Goal: Task Accomplishment & Management: Manage account settings

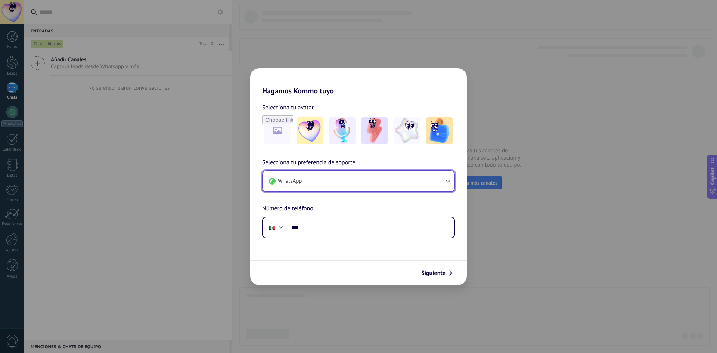
click at [337, 181] on button "WhatsApp" at bounding box center [358, 181] width 191 height 20
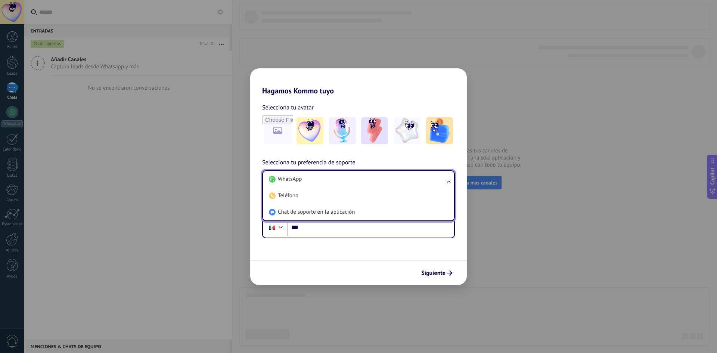
click at [568, 153] on div "Hagamos Kommo tuyo Selecciona tu avatar Selecciona tu preferencia de soporte Wh…" at bounding box center [358, 176] width 717 height 353
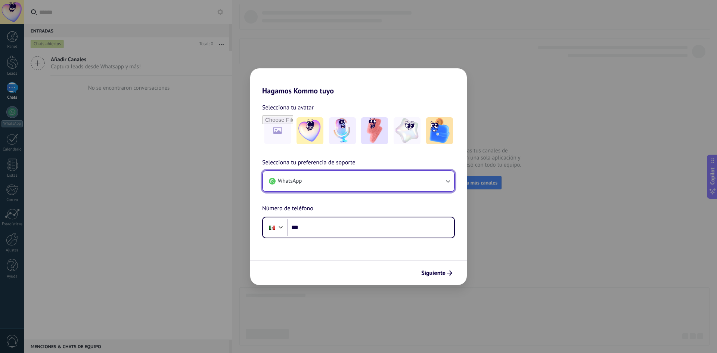
click at [448, 182] on icon "button" at bounding box center [448, 181] width 4 height 3
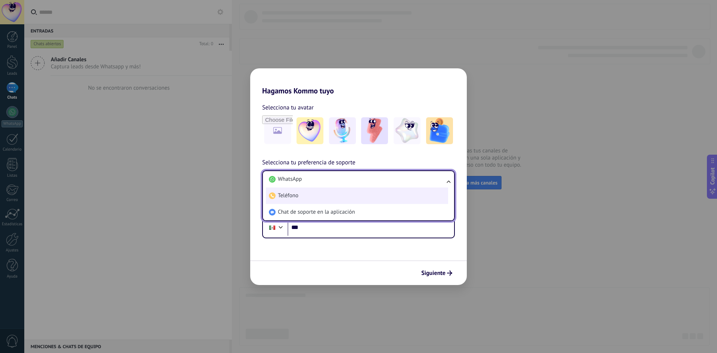
click at [285, 198] on span "Teléfono" at bounding box center [288, 195] width 21 height 7
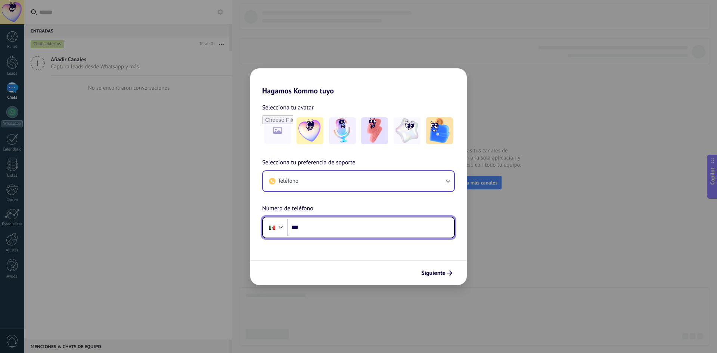
click at [323, 228] on input "***" at bounding box center [371, 227] width 167 height 17
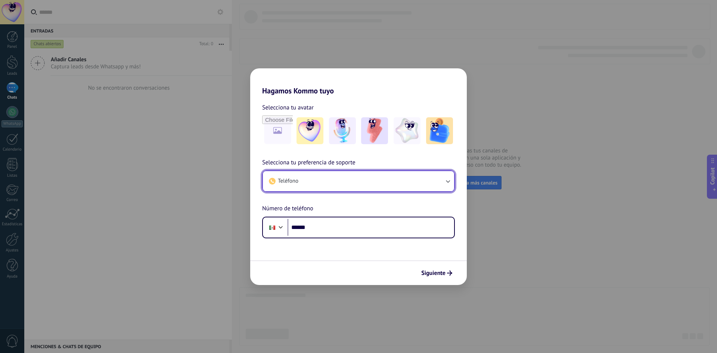
click at [304, 177] on button "Teléfono" at bounding box center [358, 181] width 191 height 20
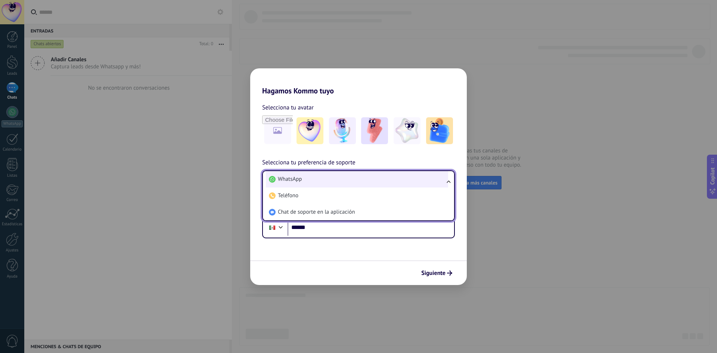
click at [301, 182] on span "WhatsApp" at bounding box center [290, 178] width 24 height 7
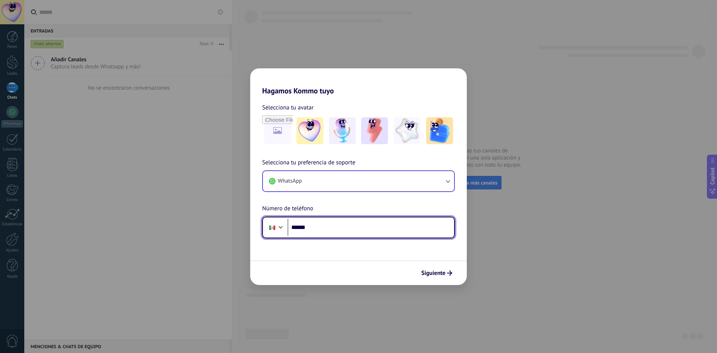
click at [362, 232] on input "******" at bounding box center [371, 227] width 167 height 17
click at [332, 227] on input "**********" at bounding box center [371, 227] width 167 height 17
type input "**********"
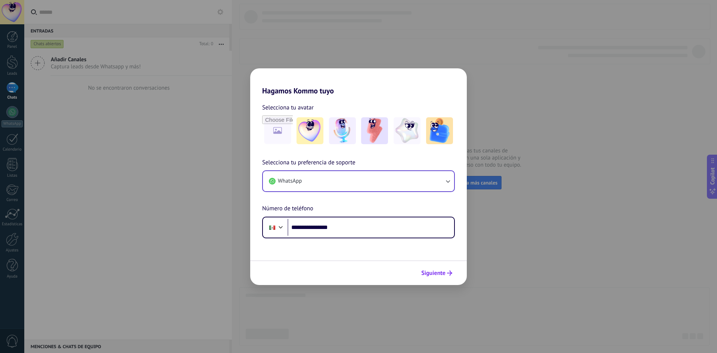
click at [432, 273] on span "Siguiente" at bounding box center [433, 272] width 24 height 5
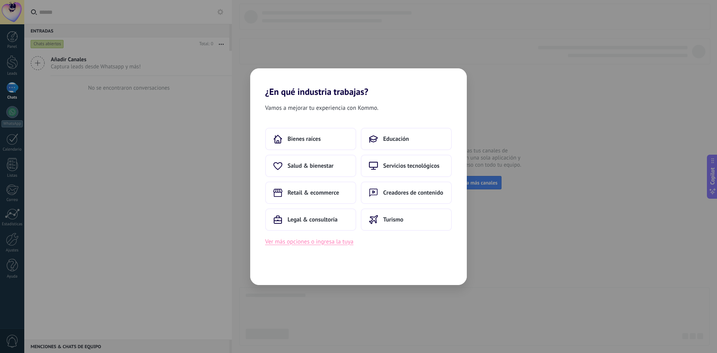
click at [332, 244] on button "Ver más opciones o ingresa la tuya" at bounding box center [309, 242] width 88 height 10
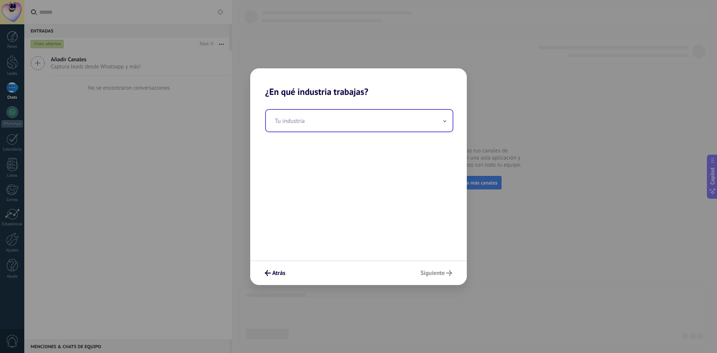
click at [407, 123] on input "text" at bounding box center [359, 121] width 187 height 22
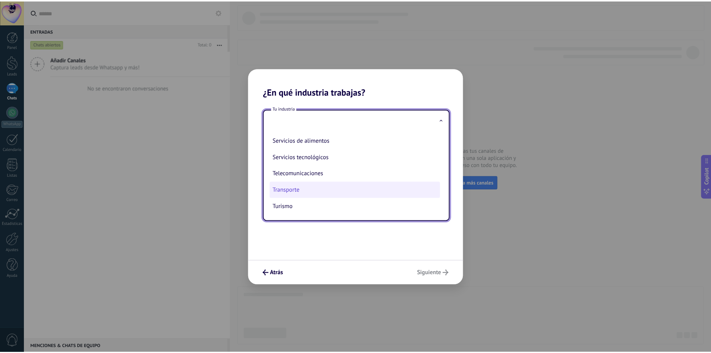
scroll to position [161, 0]
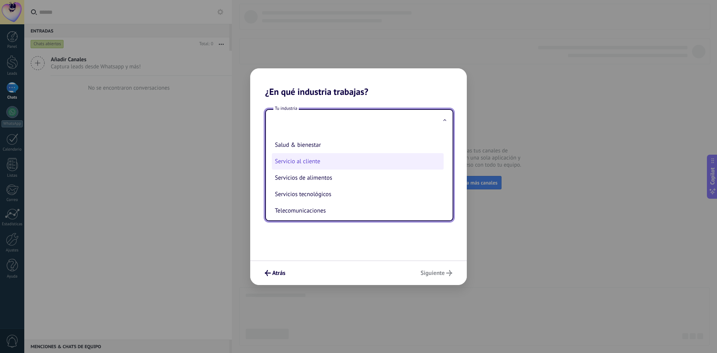
click at [321, 160] on li "Servicio al cliente" at bounding box center [358, 161] width 172 height 16
type input "**********"
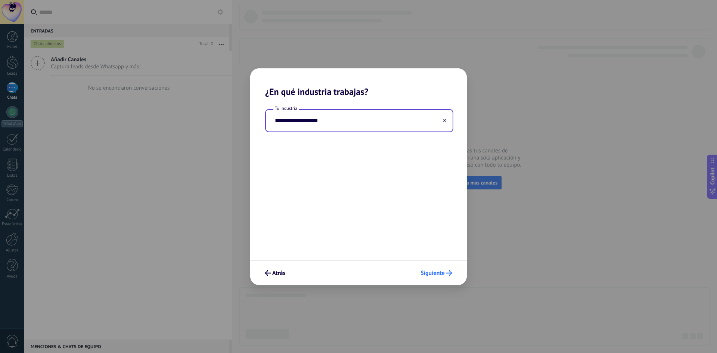
click at [450, 274] on use "submit" at bounding box center [449, 273] width 6 height 6
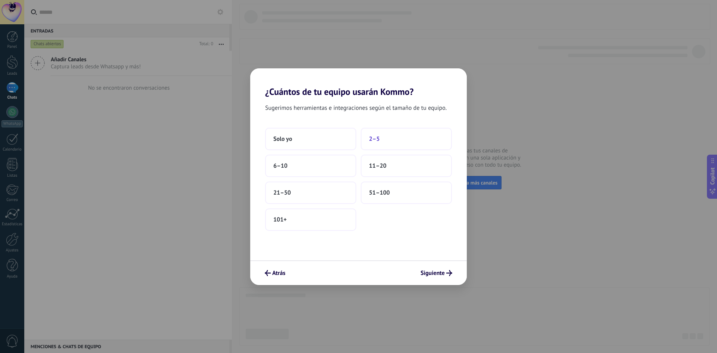
click at [385, 140] on button "2–5" at bounding box center [406, 139] width 91 height 22
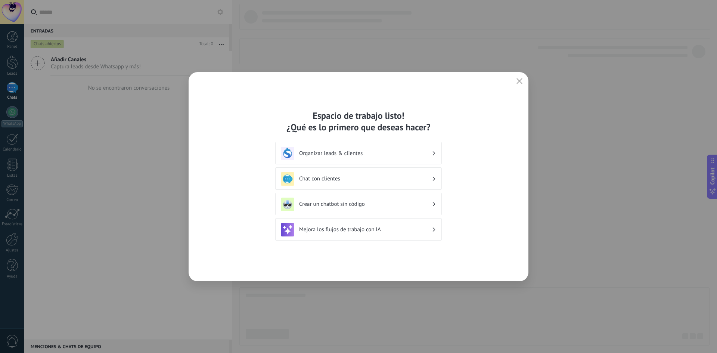
click at [430, 152] on h3 "Organizar leads & clientes" at bounding box center [365, 153] width 133 height 7
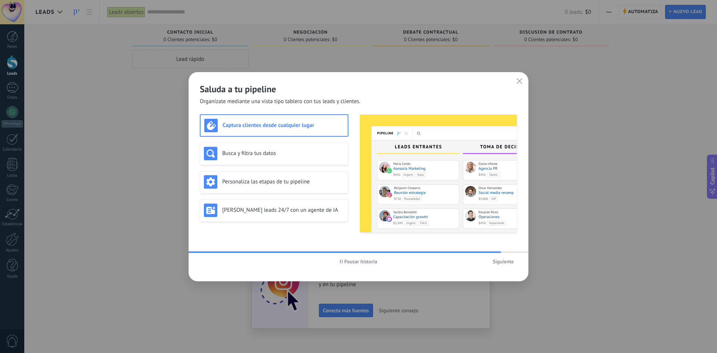
click at [510, 259] on span "Siguiente" at bounding box center [503, 261] width 21 height 5
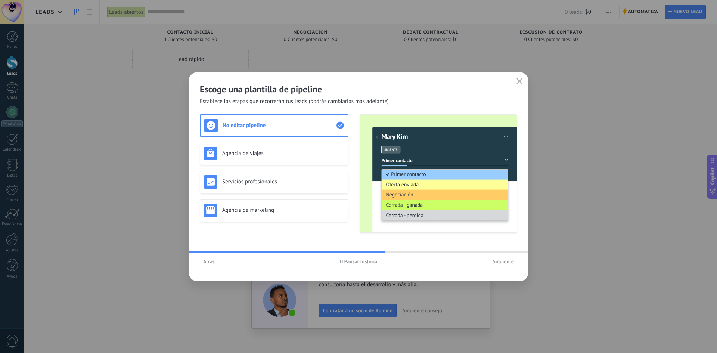
click at [503, 263] on span "Siguiente" at bounding box center [503, 261] width 21 height 5
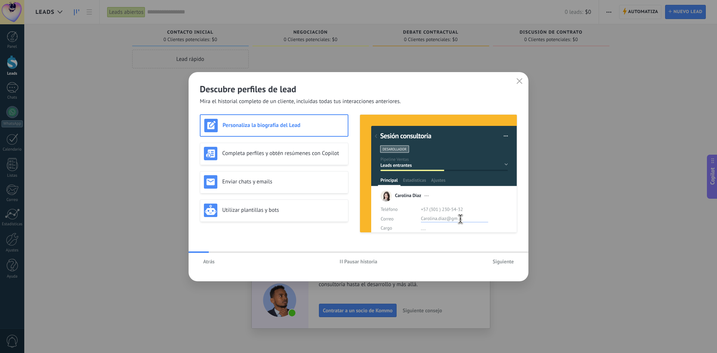
click at [503, 263] on span "Siguiente" at bounding box center [503, 261] width 21 height 5
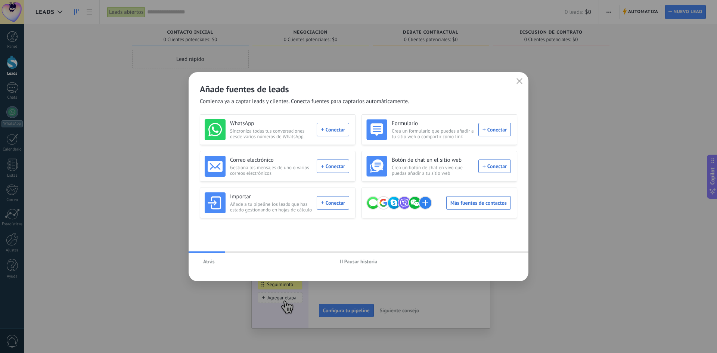
click at [204, 261] on span "Atrás" at bounding box center [209, 261] width 12 height 5
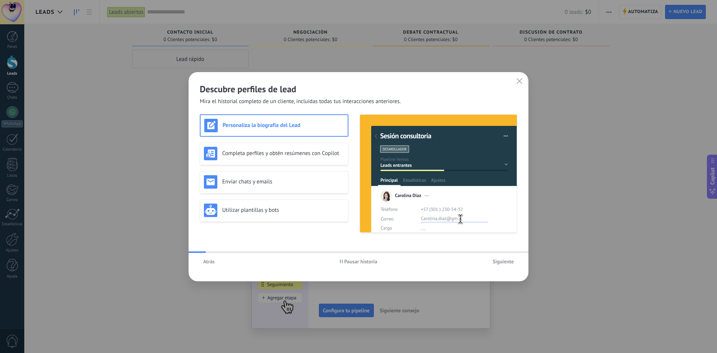
click at [210, 263] on span "Atrás" at bounding box center [209, 261] width 12 height 5
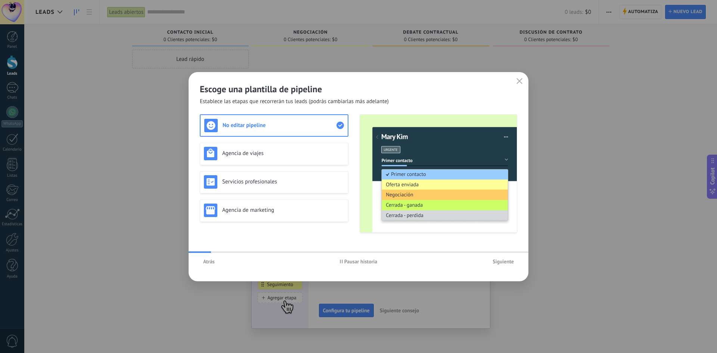
click at [210, 263] on span "Atrás" at bounding box center [209, 261] width 12 height 5
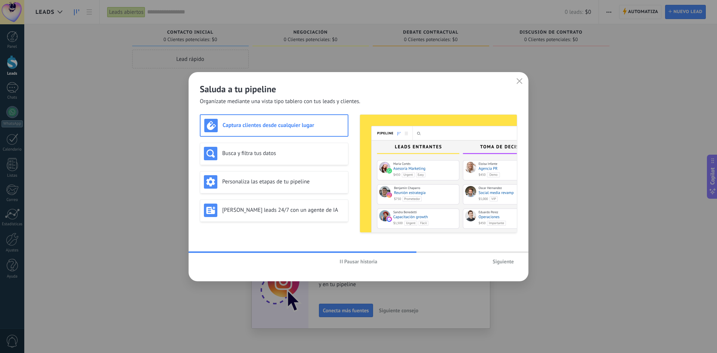
click at [494, 263] on span "Siguiente" at bounding box center [503, 261] width 21 height 5
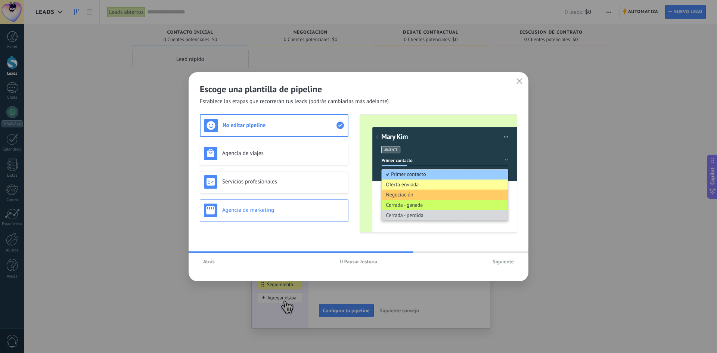
click at [239, 208] on h3 "Agencia de marketing" at bounding box center [283, 209] width 122 height 7
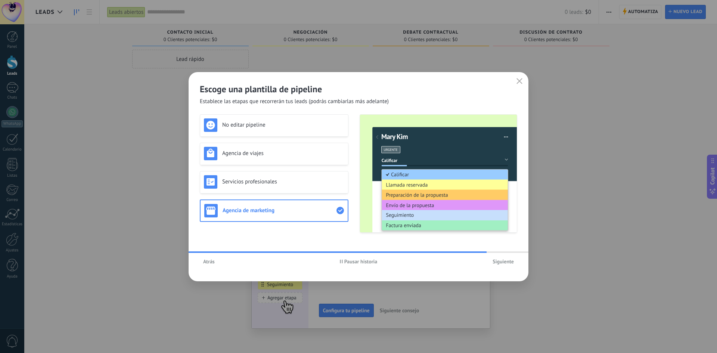
click at [506, 261] on span "Siguiente" at bounding box center [503, 261] width 21 height 5
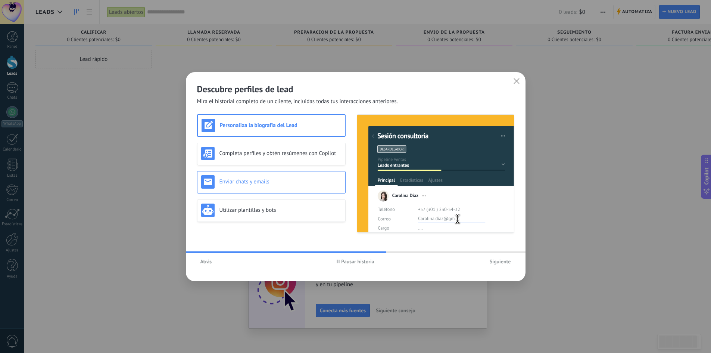
click at [263, 182] on h3 "Enviar chats y emails" at bounding box center [281, 181] width 122 height 7
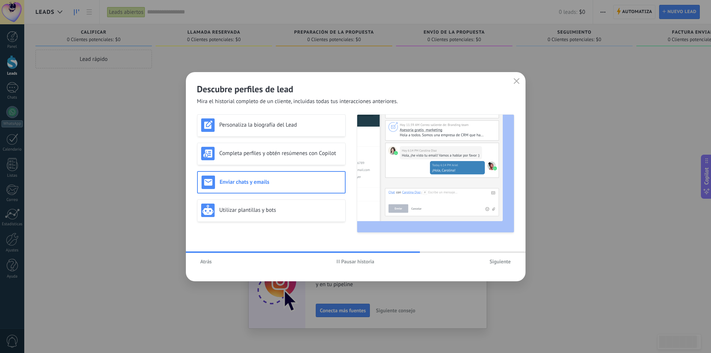
click at [507, 261] on span "Siguiente" at bounding box center [500, 261] width 21 height 5
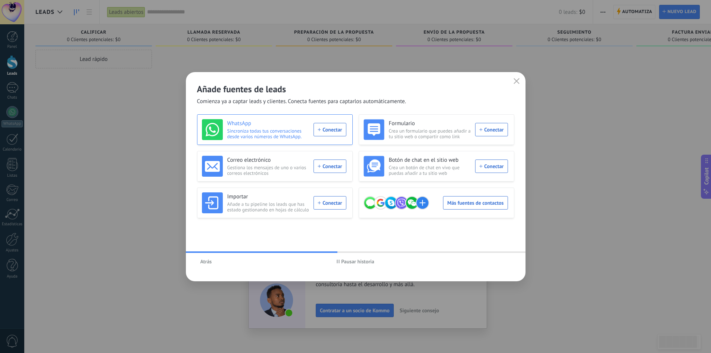
click at [327, 133] on div "WhatsApp Sincroniza todas tus conversaciones desde varios números de WhatsApp. …" at bounding box center [274, 129] width 145 height 21
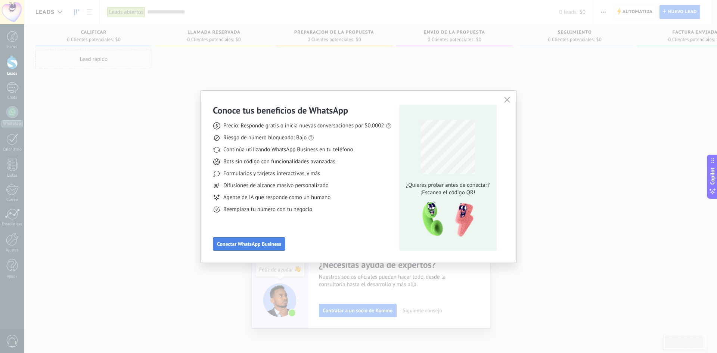
click at [260, 242] on span "Conectar WhatsApp Business" at bounding box center [249, 243] width 64 height 5
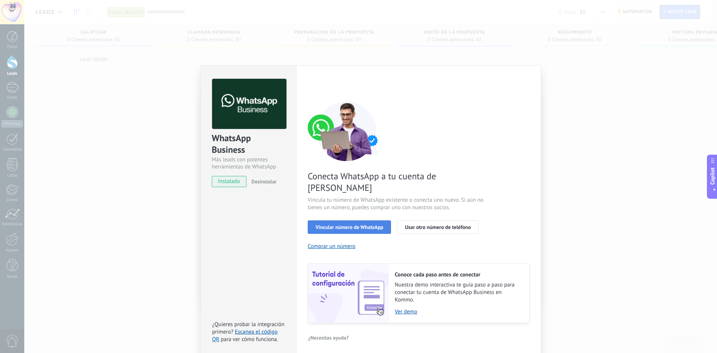
click at [357, 224] on span "Vincular número de WhatsApp" at bounding box center [350, 226] width 68 height 5
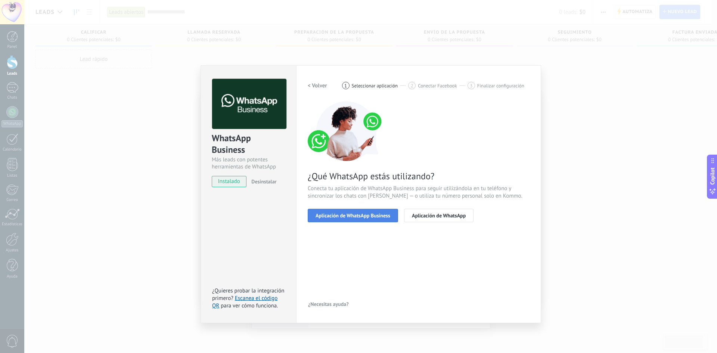
click at [347, 216] on span "Aplicación de WhatsApp Business" at bounding box center [353, 215] width 75 height 5
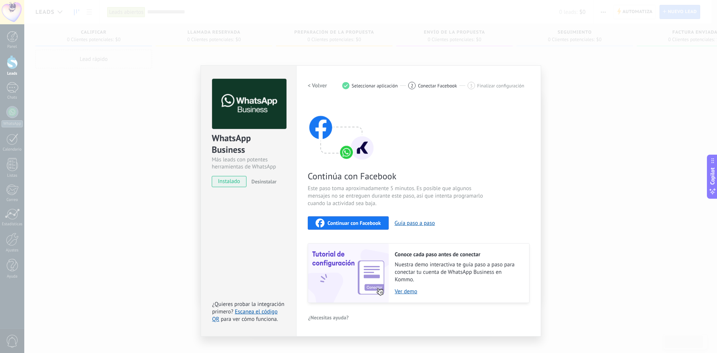
click at [317, 87] on h2 "< Volver" at bounding box center [317, 85] width 19 height 7
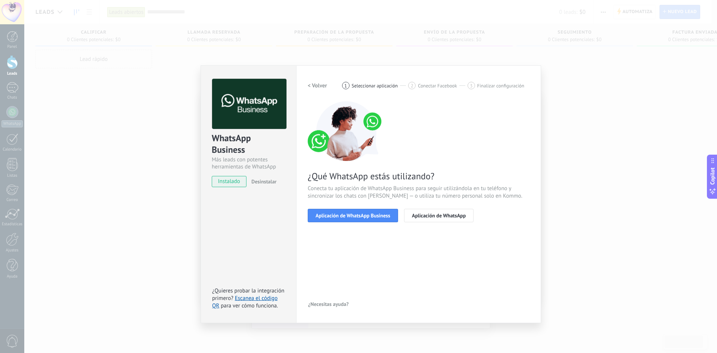
click at [317, 87] on h2 "< Volver" at bounding box center [317, 85] width 19 height 7
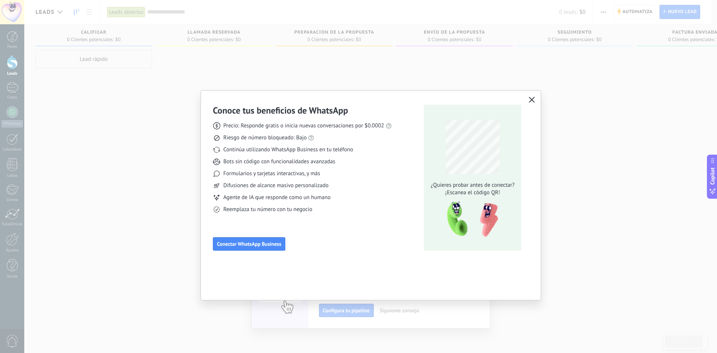
click at [531, 102] on icon "button" at bounding box center [532, 100] width 6 height 6
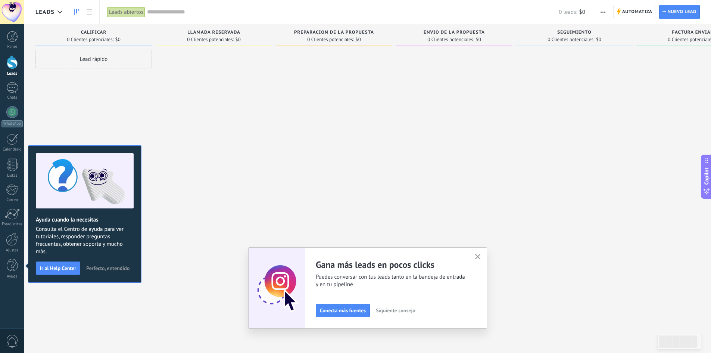
click at [479, 258] on use "button" at bounding box center [478, 257] width 6 height 6
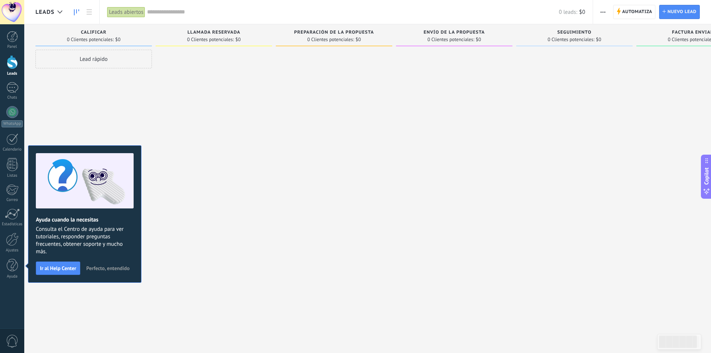
click at [114, 268] on span "Perfecto, entendido" at bounding box center [107, 267] width 43 height 5
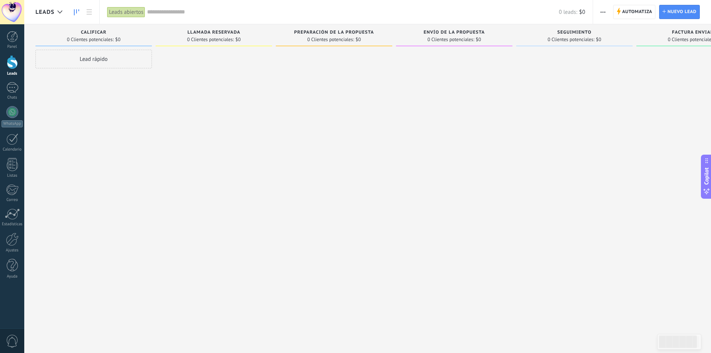
click at [86, 30] on span "Calificar" at bounding box center [94, 32] width 26 height 5
click at [88, 38] on span "0 Clientes potenciales:" at bounding box center [90, 39] width 47 height 4
click at [88, 34] on span "Calificar" at bounding box center [94, 32] width 26 height 5
type input "*"
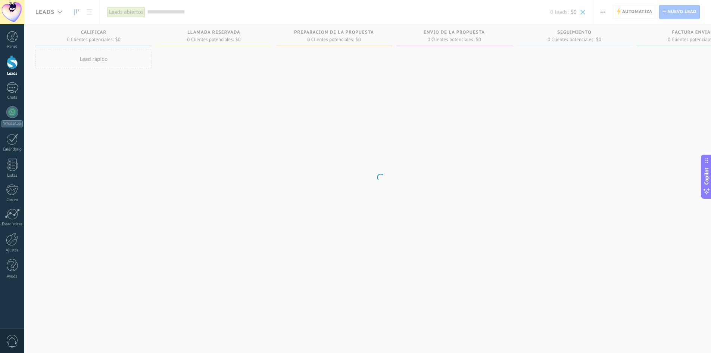
click at [200, 127] on body ".abccls-1,.abccls-2{fill-rule:evenodd}.abccls-2{fill:#fff} .abfcls-1{fill:none}…" at bounding box center [355, 176] width 711 height 353
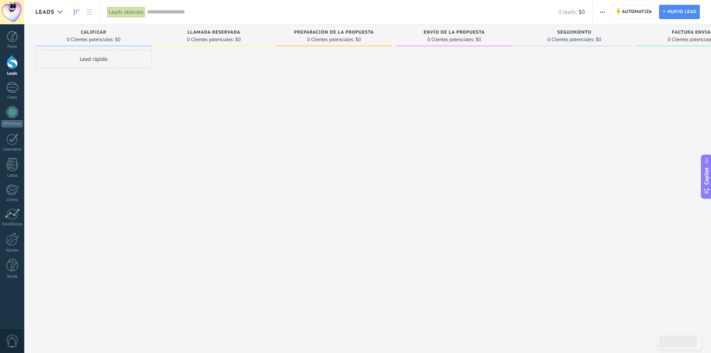
click at [44, 10] on span "Leads" at bounding box center [44, 12] width 19 height 7
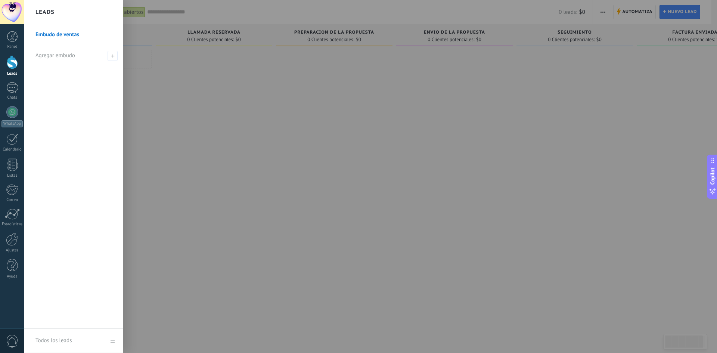
click at [72, 34] on link "Embudo de ventas" at bounding box center [75, 34] width 80 height 21
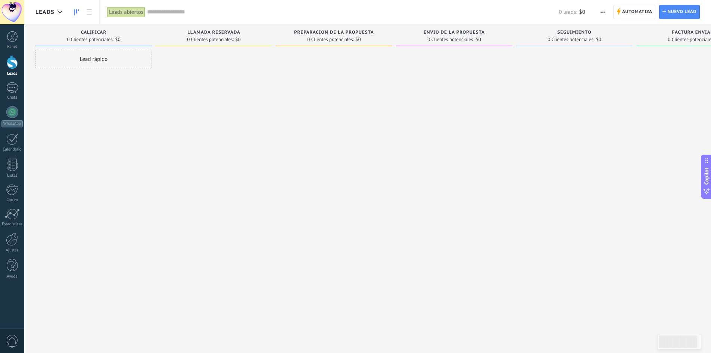
click at [210, 30] on span "Llamada reservada" at bounding box center [213, 32] width 53 height 5
click at [32, 10] on div "Leads" at bounding box center [61, 12] width 75 height 24
click at [43, 10] on span "Leads" at bounding box center [44, 12] width 19 height 7
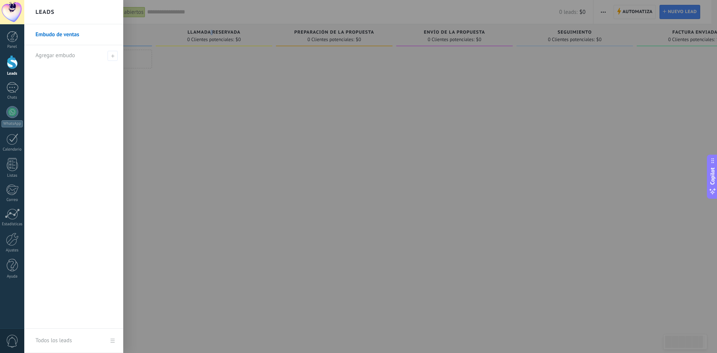
click at [67, 32] on link "Embudo de ventas" at bounding box center [75, 34] width 80 height 21
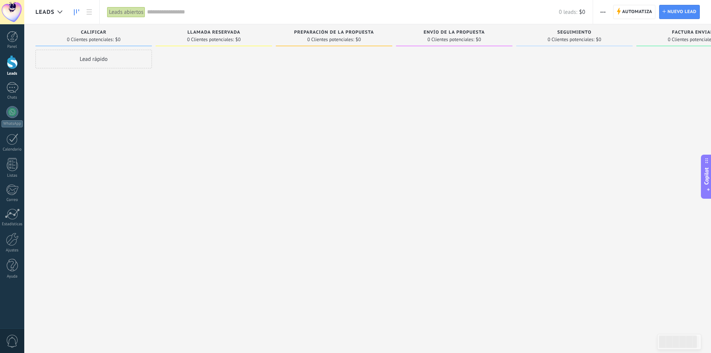
click at [239, 32] on span "Llamada reservada" at bounding box center [213, 32] width 53 height 5
drag, startPoint x: 239, startPoint y: 32, endPoint x: 216, endPoint y: 32, distance: 23.2
click at [216, 32] on span "Llamada reservada" at bounding box center [213, 32] width 53 height 5
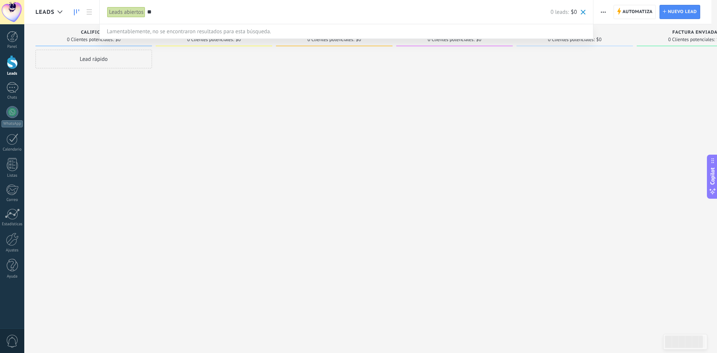
type input "*"
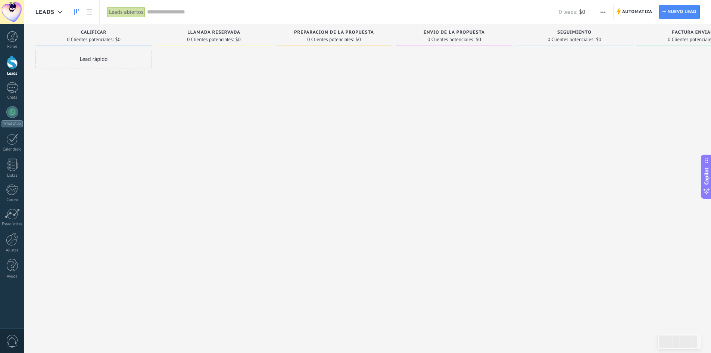
click at [46, 10] on span "Leads" at bounding box center [44, 12] width 19 height 7
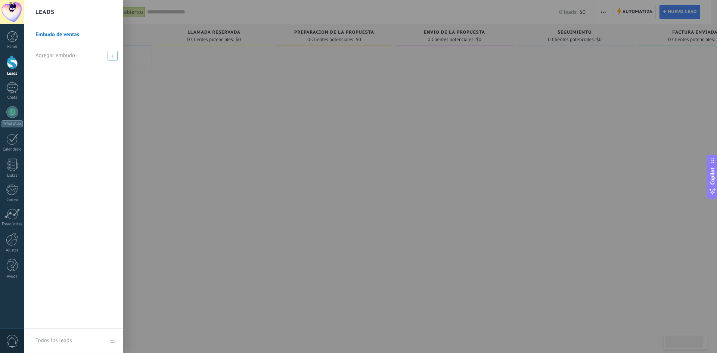
click at [112, 56] on use at bounding box center [112, 55] width 3 height 3
click at [245, 136] on div at bounding box center [382, 176] width 717 height 353
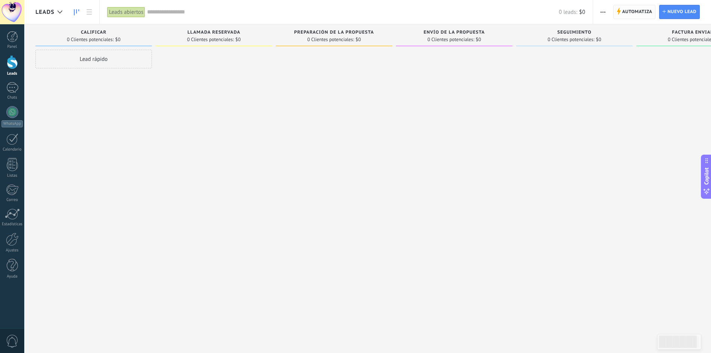
click at [629, 13] on span "Automatiza" at bounding box center [637, 11] width 30 height 13
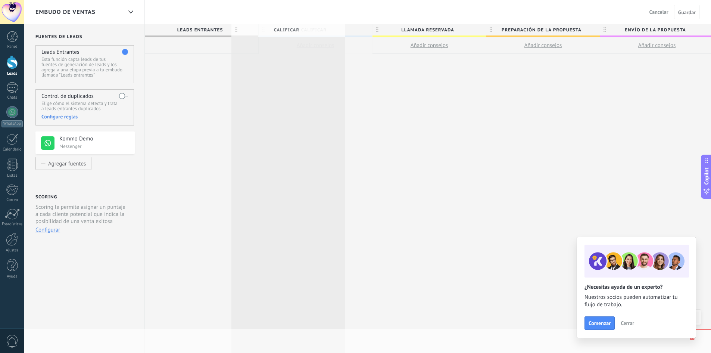
scroll to position [0, 1]
drag, startPoint x: 329, startPoint y: 29, endPoint x: 308, endPoint y: 33, distance: 21.2
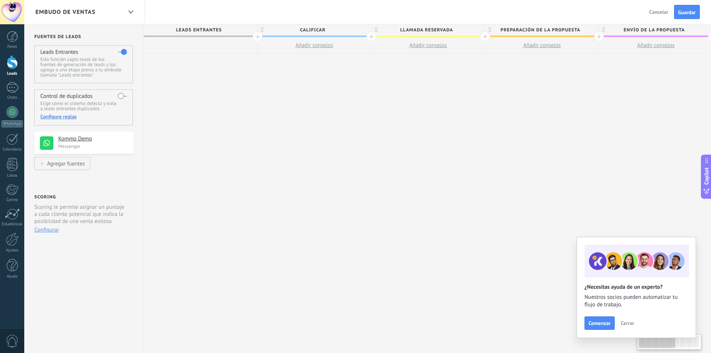
click at [314, 28] on span "Calificar" at bounding box center [313, 30] width 110 height 12
click at [314, 28] on input "*********" at bounding box center [312, 29] width 99 height 11
type input "**********"
click at [385, 80] on div "**********" at bounding box center [656, 188] width 1025 height 329
click at [413, 30] on span "Llamada reservada" at bounding box center [427, 30] width 110 height 12
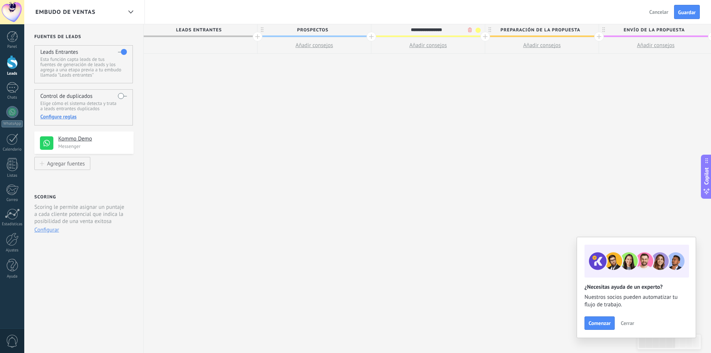
click at [413, 30] on input "**********" at bounding box center [426, 29] width 99 height 11
click at [413, 29] on input "**********" at bounding box center [426, 29] width 99 height 11
click at [430, 29] on span "Llamada reservada" at bounding box center [427, 30] width 110 height 12
click at [430, 29] on input "**********" at bounding box center [426, 29] width 99 height 11
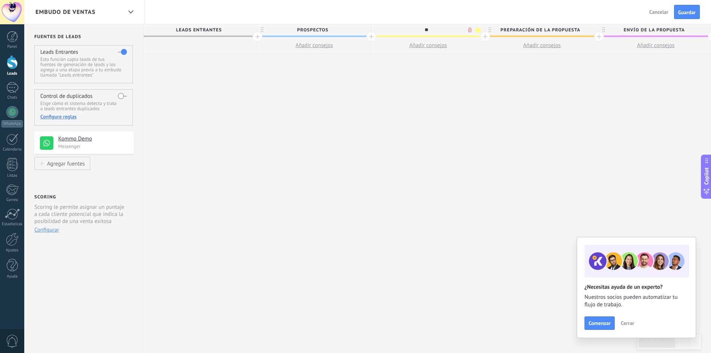
type input "*"
click at [224, 30] on span "Leads Entrantes" at bounding box center [199, 30] width 110 height 12
click at [221, 29] on span "Leads Entrantes" at bounding box center [199, 30] width 110 height 12
click at [331, 30] on span "prospectos" at bounding box center [313, 30] width 110 height 12
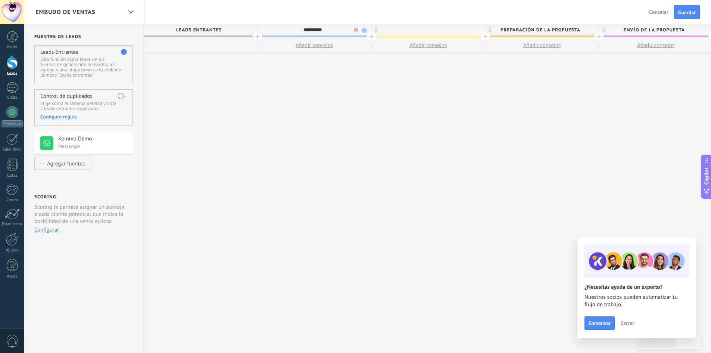
click at [205, 27] on span "Leads Entrantes" at bounding box center [199, 30] width 110 height 12
click at [206, 29] on span "Leads Entrantes" at bounding box center [199, 30] width 110 height 12
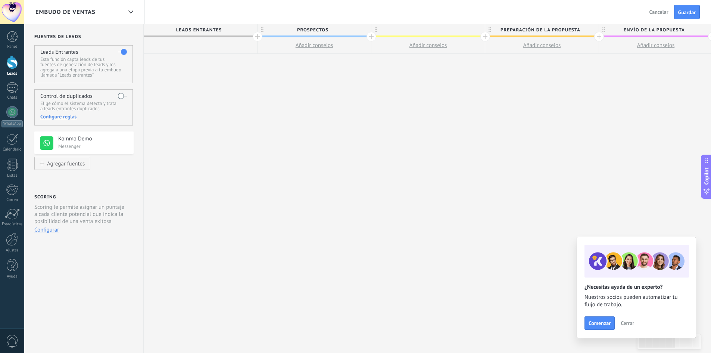
click at [344, 32] on span "prospectos" at bounding box center [313, 30] width 110 height 12
click at [420, 31] on div at bounding box center [429, 29] width 114 height 11
click at [511, 28] on span "Preparación de la propuesta" at bounding box center [540, 30] width 110 height 12
type input "**********"
click at [511, 28] on input "**********" at bounding box center [540, 29] width 99 height 11
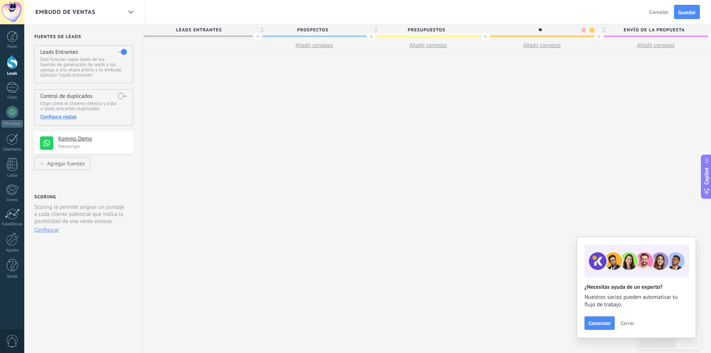
type input "*"
click at [625, 30] on span "Envío de la propuesta" at bounding box center [654, 30] width 110 height 12
type input "*********"
click at [625, 30] on input "**********" at bounding box center [654, 29] width 99 height 11
type input "**********"
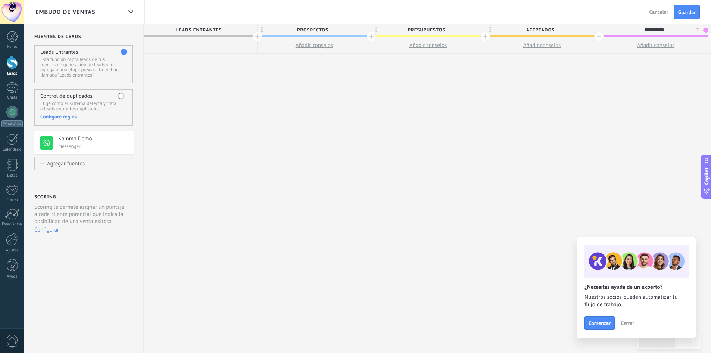
click at [598, 35] on div at bounding box center [599, 37] width 10 height 10
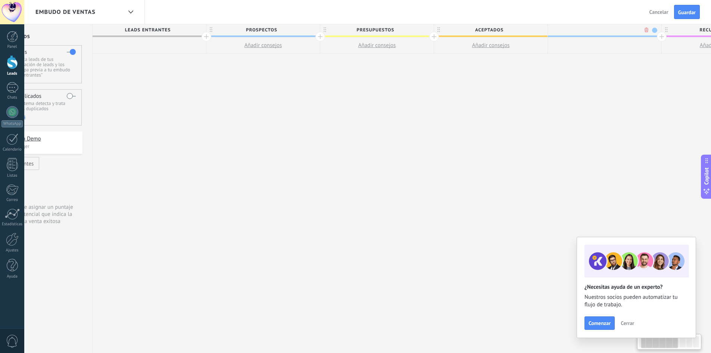
scroll to position [0, 56]
type input "**********"
click at [505, 180] on div "**********" at bounding box center [657, 188] width 1139 height 329
click at [546, 36] on div at bounding box center [544, 37] width 10 height 10
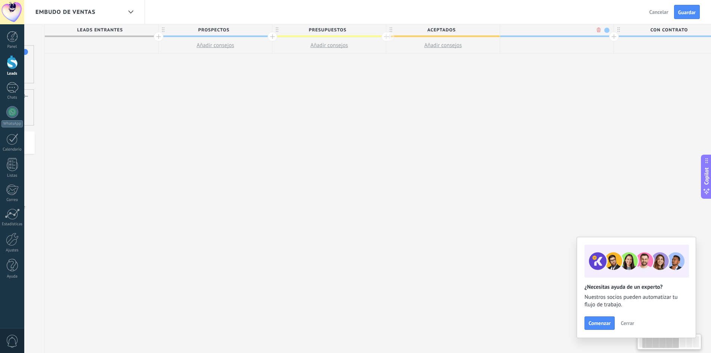
scroll to position [0, 112]
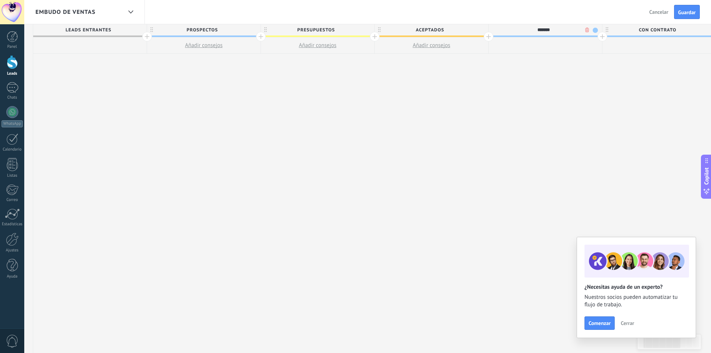
type input "*******"
click at [588, 82] on div "**********" at bounding box center [659, 188] width 1253 height 329
click at [600, 37] on div at bounding box center [603, 37] width 10 height 10
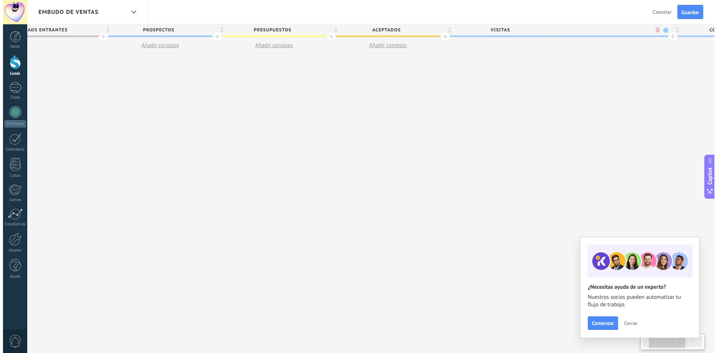
scroll to position [0, 167]
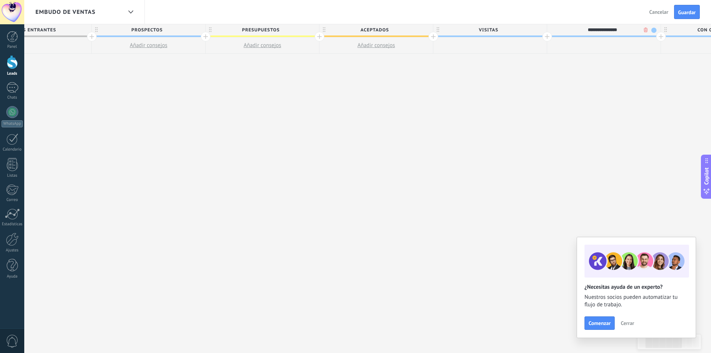
type input "**********"
click at [520, 29] on span "VISITAS" at bounding box center [489, 30] width 110 height 12
click at [520, 29] on input "*******" at bounding box center [488, 29] width 99 height 11
type input "**********"
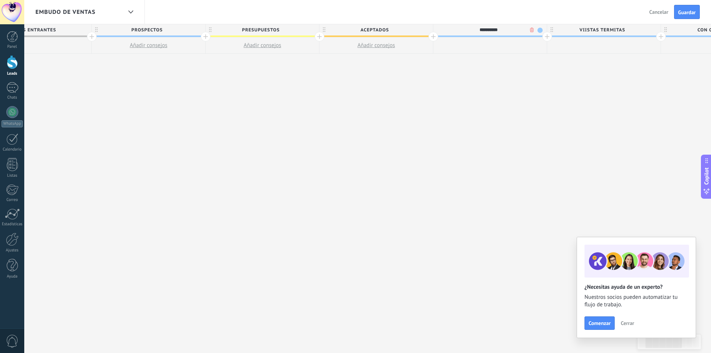
click at [539, 89] on div "**********" at bounding box center [661, 188] width 1367 height 329
click at [628, 326] on span "Cerrar" at bounding box center [627, 322] width 13 height 5
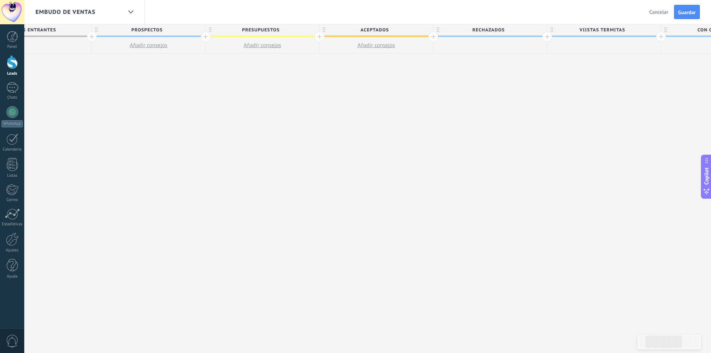
click at [139, 43] on span "Añadir consejos" at bounding box center [149, 45] width 38 height 7
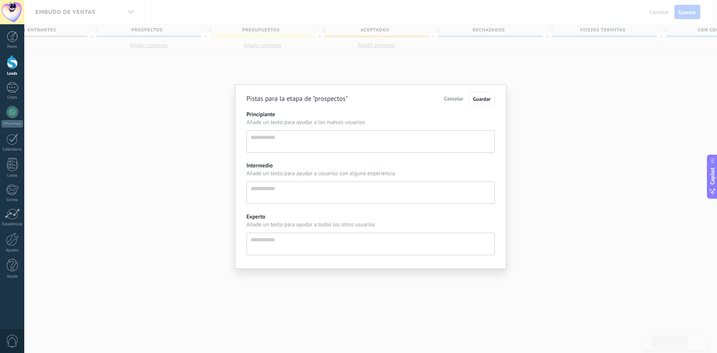
scroll to position [7, 0]
click at [525, 107] on div "Pistas para la etapa de "prospectos" Cancelar Guardar Principiante Añade un tex…" at bounding box center [370, 176] width 693 height 353
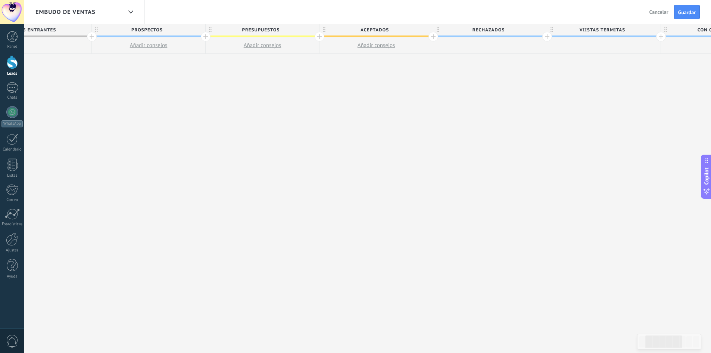
click at [15, 64] on div at bounding box center [12, 62] width 11 height 14
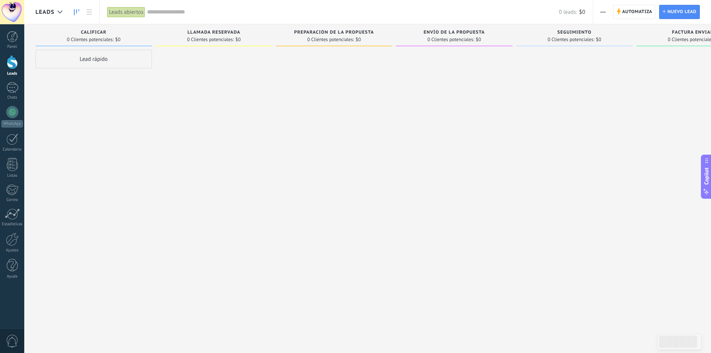
click at [44, 12] on span "Leads" at bounding box center [44, 12] width 19 height 7
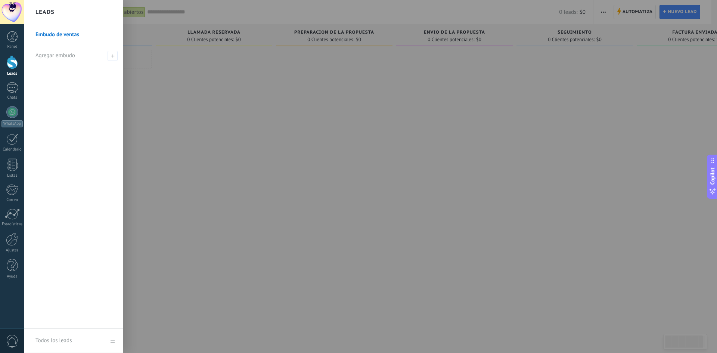
click at [210, 99] on div at bounding box center [382, 176] width 717 height 353
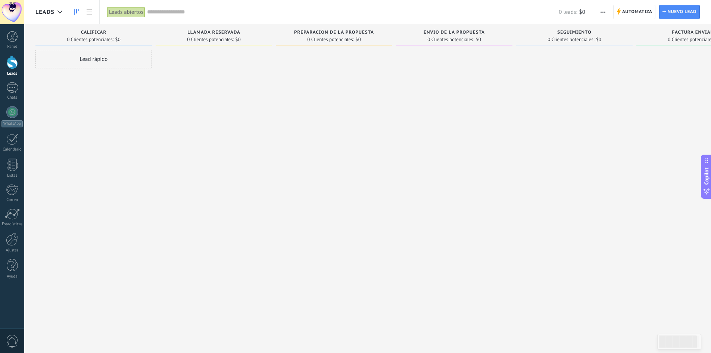
click at [42, 14] on span "Leads" at bounding box center [44, 12] width 19 height 7
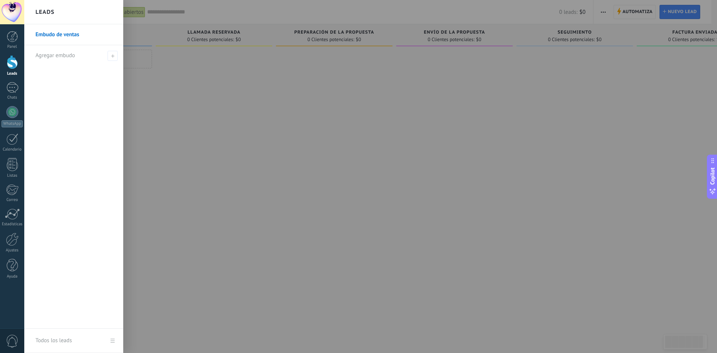
click at [55, 35] on link "Embudo de ventas" at bounding box center [75, 34] width 80 height 21
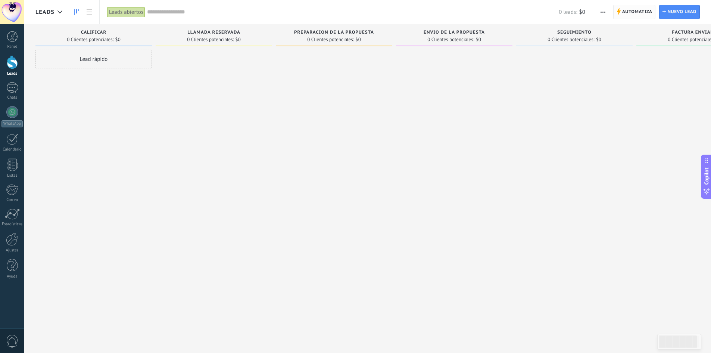
click at [633, 13] on span "Automatiza" at bounding box center [637, 11] width 30 height 13
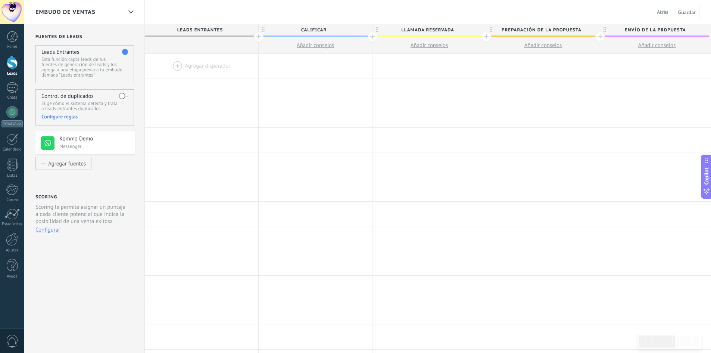
click at [667, 12] on span "Atrás" at bounding box center [663, 12] width 12 height 7
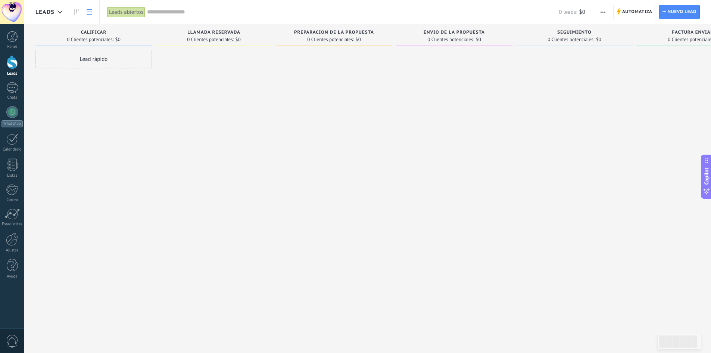
click at [88, 13] on icon at bounding box center [89, 11] width 5 height 5
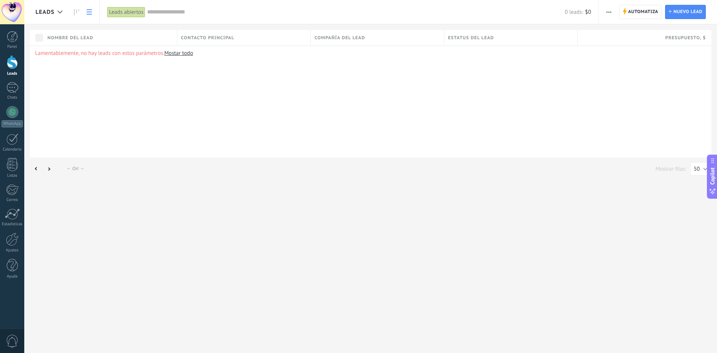
click at [40, 11] on span "Leads" at bounding box center [44, 12] width 19 height 7
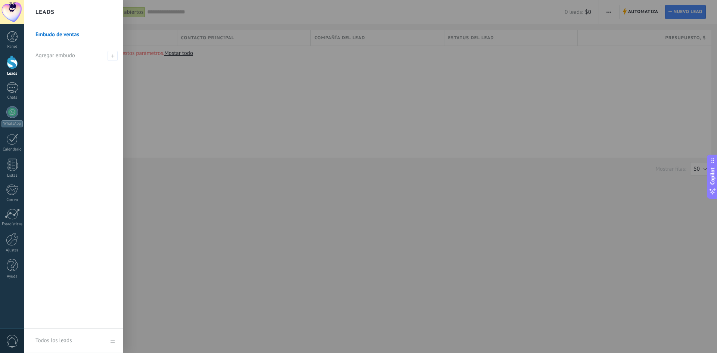
click at [370, 121] on div at bounding box center [382, 176] width 717 height 353
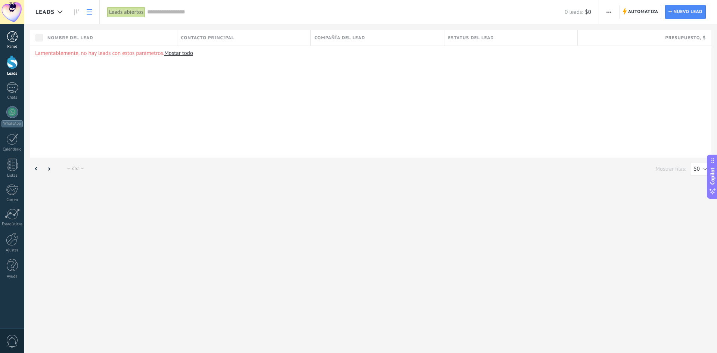
click at [16, 37] on div at bounding box center [12, 36] width 11 height 11
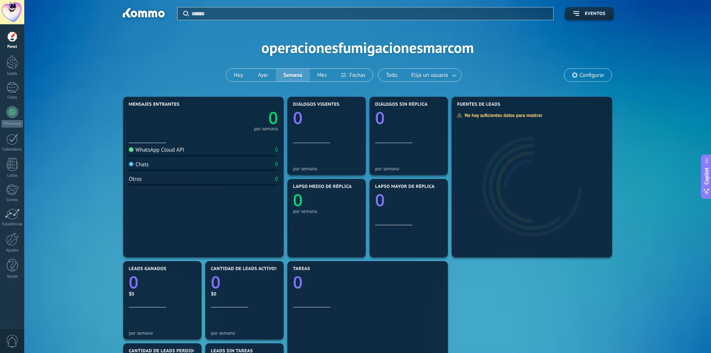
click at [10, 44] on div "Panel" at bounding box center [12, 46] width 22 height 5
click at [14, 63] on div at bounding box center [12, 62] width 11 height 14
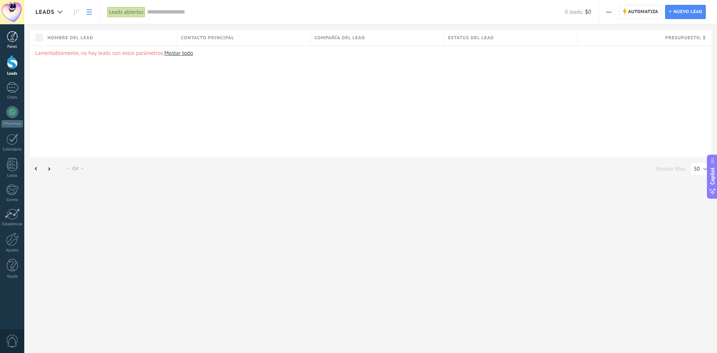
click at [14, 37] on div at bounding box center [12, 36] width 11 height 11
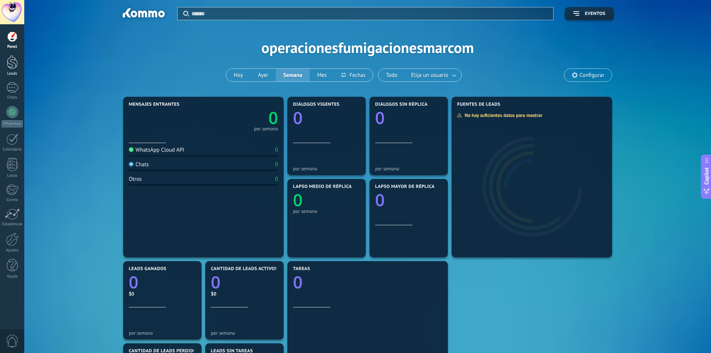
click at [13, 66] on div at bounding box center [12, 62] width 11 height 14
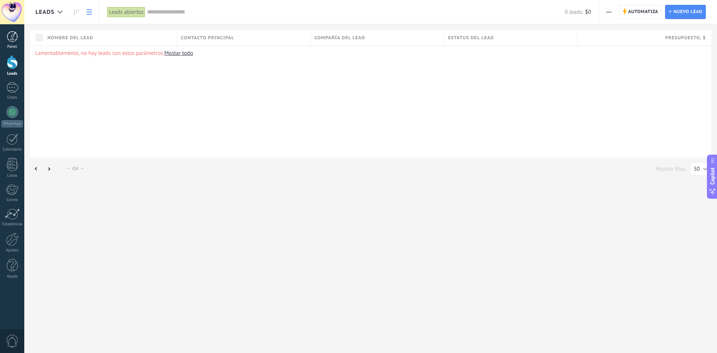
click at [12, 39] on div at bounding box center [12, 36] width 11 height 11
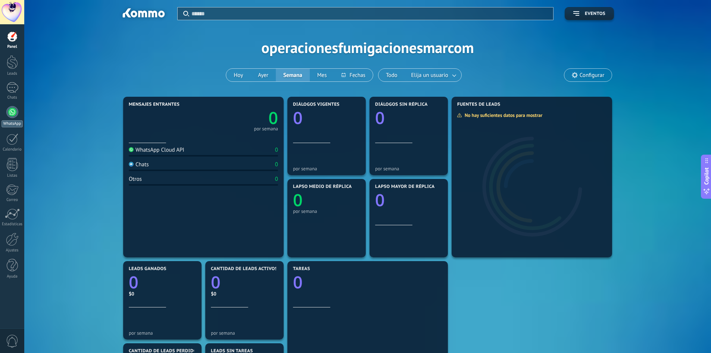
click at [13, 110] on div at bounding box center [12, 112] width 12 height 12
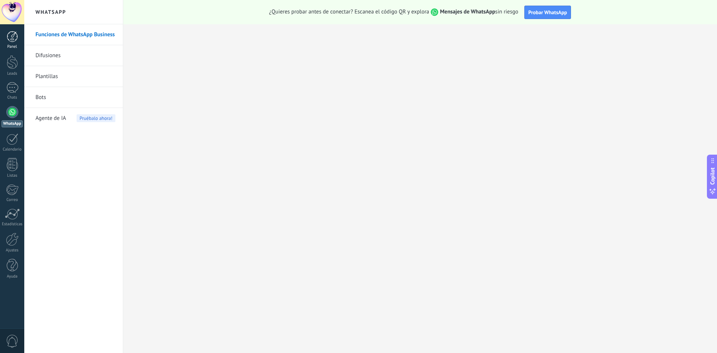
click at [15, 35] on div at bounding box center [12, 36] width 11 height 11
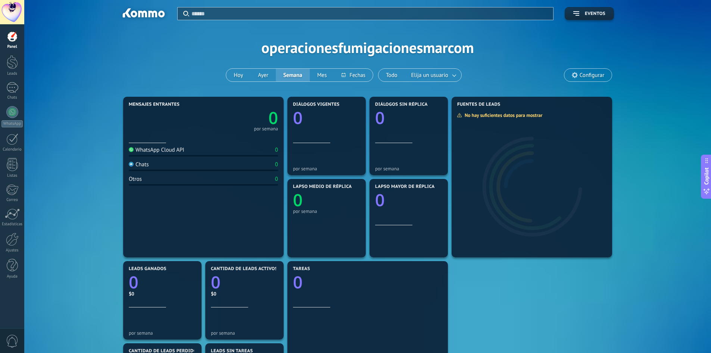
click at [13, 15] on div at bounding box center [12, 12] width 24 height 24
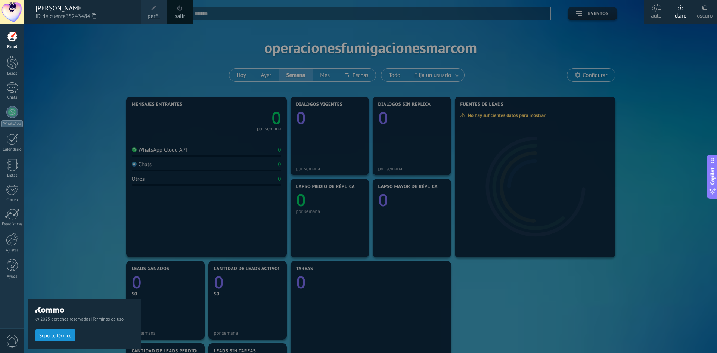
click at [70, 67] on div "© 2025 derechos reservados | Términos de uso Soporte técnico" at bounding box center [84, 188] width 113 height 329
click at [15, 12] on div at bounding box center [12, 12] width 24 height 24
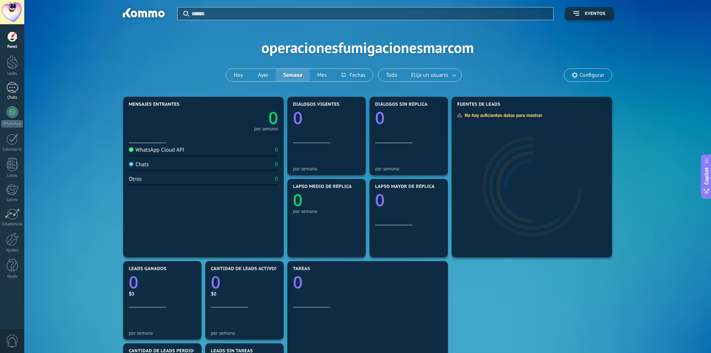
click at [10, 86] on div at bounding box center [12, 87] width 12 height 11
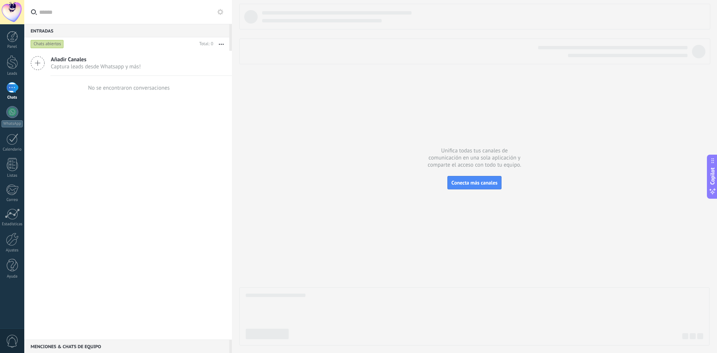
click at [7, 12] on div at bounding box center [12, 12] width 24 height 24
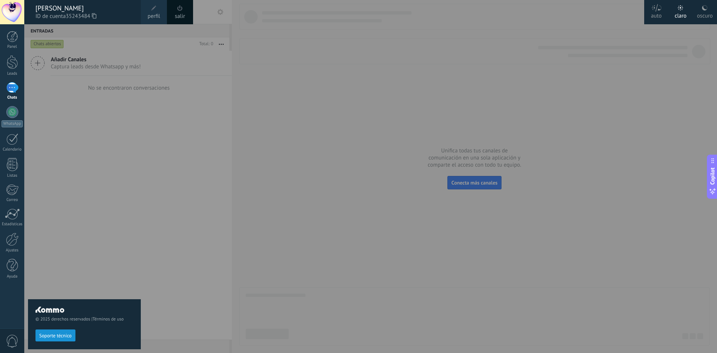
click at [313, 153] on div at bounding box center [382, 176] width 717 height 353
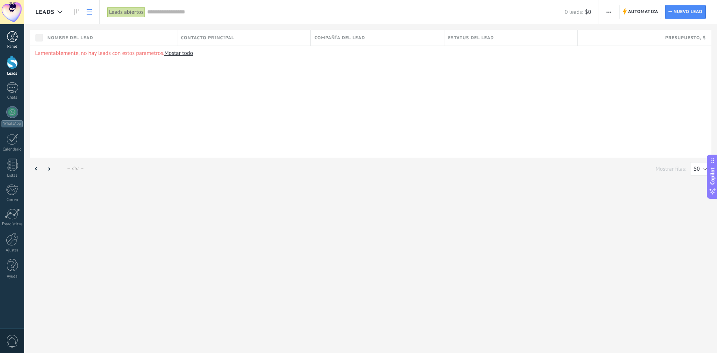
click at [16, 41] on div at bounding box center [12, 36] width 11 height 11
click at [77, 11] on use at bounding box center [76, 12] width 5 height 6
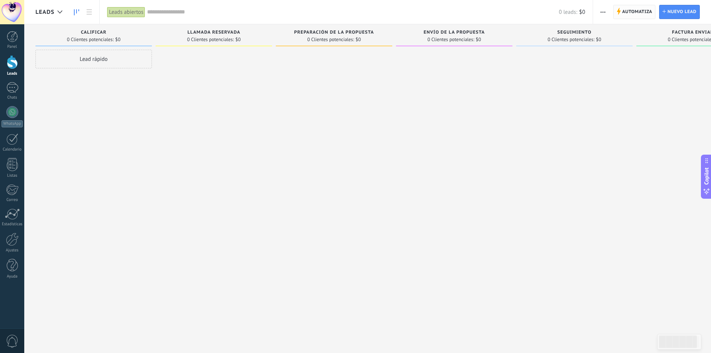
click at [634, 13] on span "Automatiza" at bounding box center [637, 11] width 30 height 13
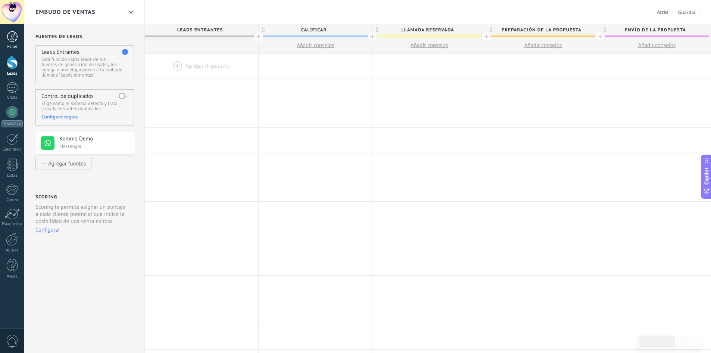
click at [12, 33] on div at bounding box center [12, 36] width 11 height 11
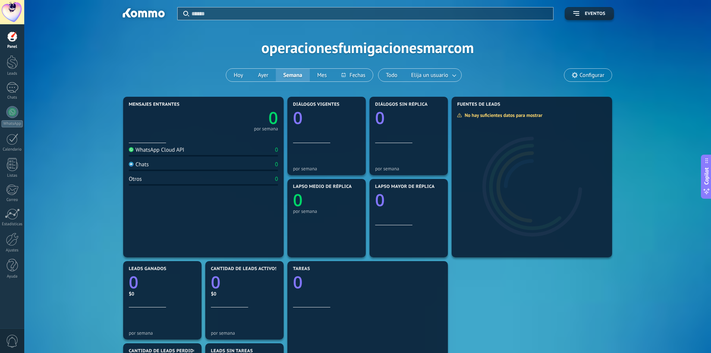
click at [12, 7] on div at bounding box center [12, 12] width 24 height 24
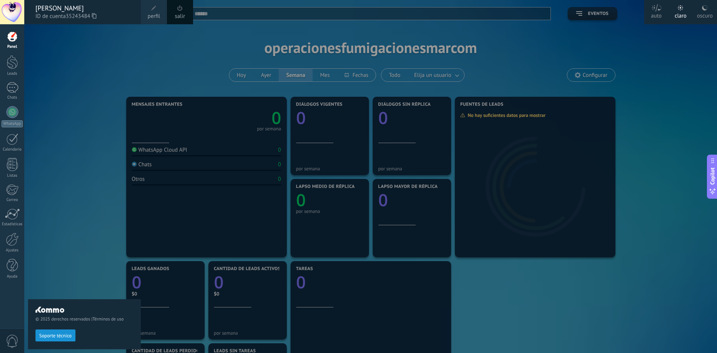
click at [179, 50] on div at bounding box center [382, 176] width 717 height 353
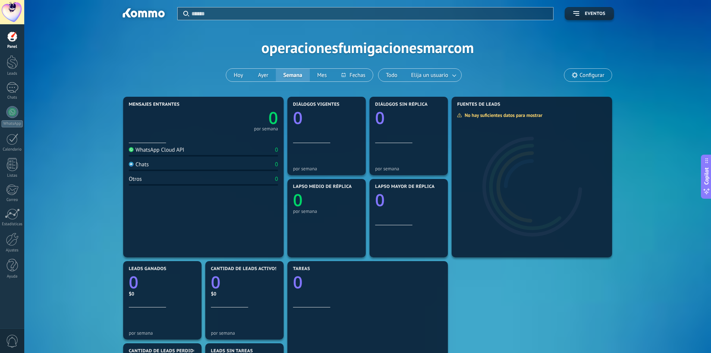
click at [17, 42] on div at bounding box center [12, 36] width 11 height 11
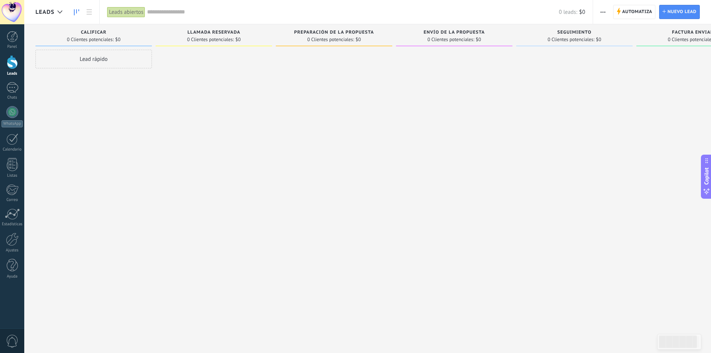
click at [40, 9] on span "Leads" at bounding box center [44, 12] width 19 height 7
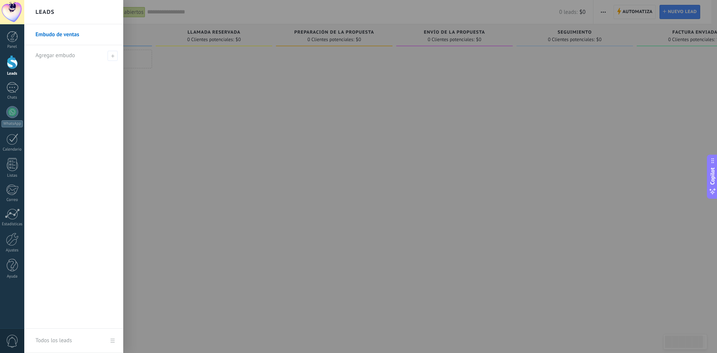
click at [63, 36] on link "Embudo de ventas" at bounding box center [75, 34] width 80 height 21
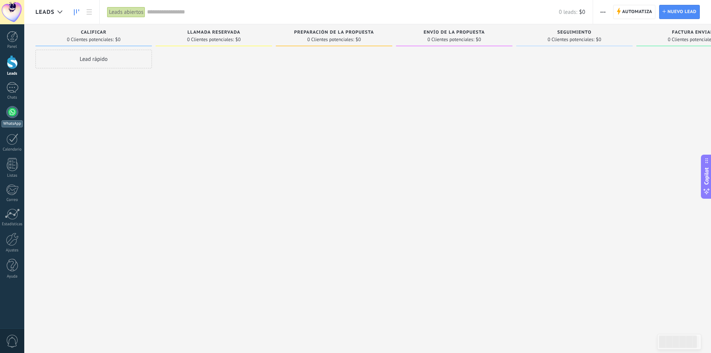
click at [13, 115] on div at bounding box center [12, 112] width 12 height 12
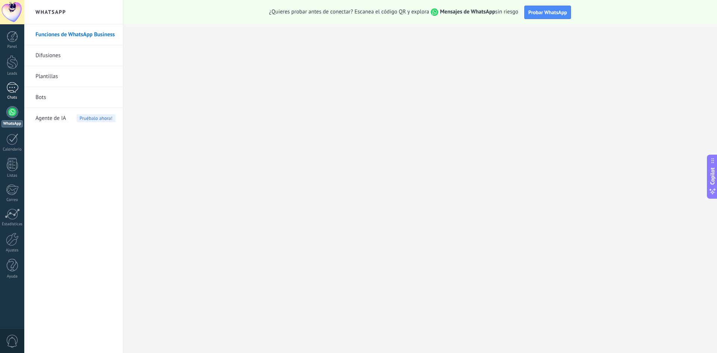
click at [15, 88] on div at bounding box center [12, 87] width 12 height 11
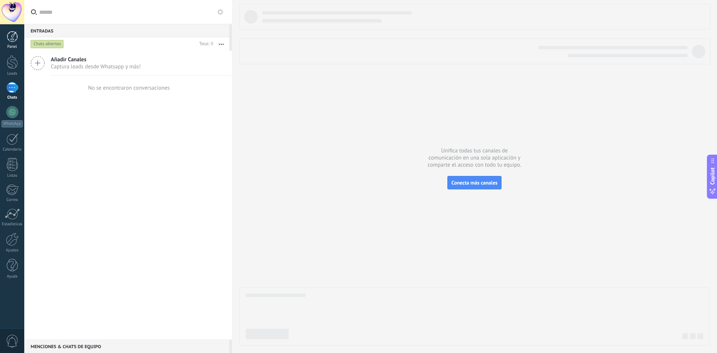
click at [12, 37] on div at bounding box center [12, 36] width 11 height 11
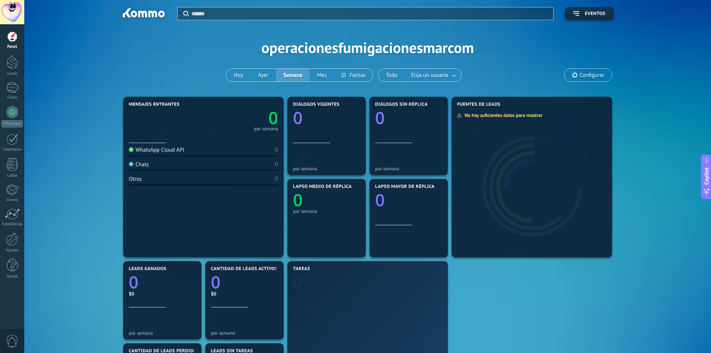
click at [9, 16] on div at bounding box center [12, 12] width 24 height 24
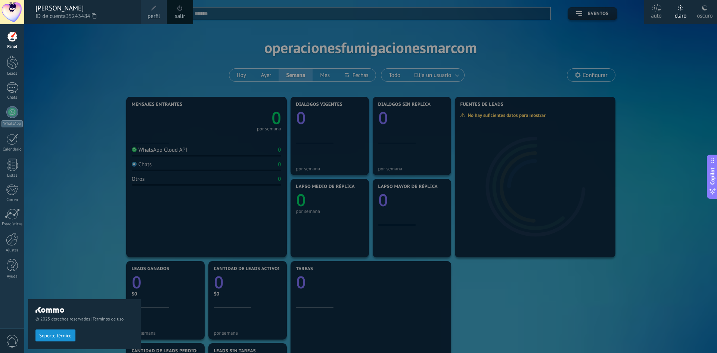
click at [9, 16] on div at bounding box center [12, 12] width 24 height 24
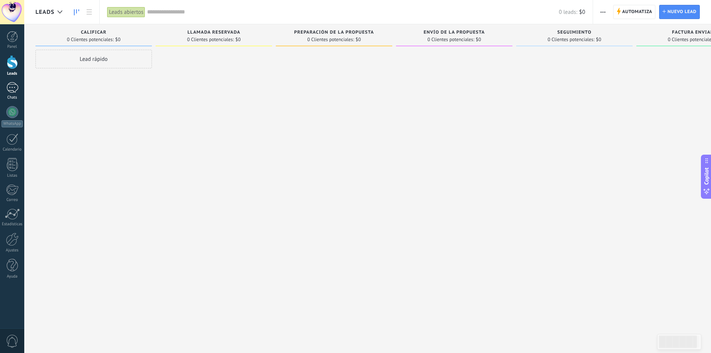
click at [13, 94] on link "Chats" at bounding box center [12, 91] width 24 height 18
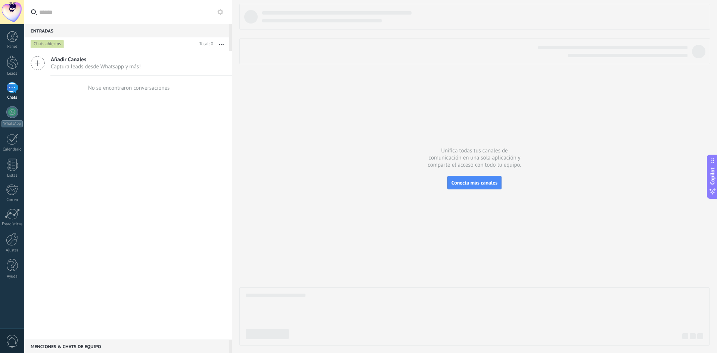
drag, startPoint x: 469, startPoint y: 182, endPoint x: 333, endPoint y: 252, distance: 153.1
click at [355, 260] on div "Unifica todas tus canales de comunicación en una sola aplicación y comparte el …" at bounding box center [474, 176] width 485 height 353
click at [79, 64] on span "Captura leads desde Whatsapp y más!" at bounding box center [96, 66] width 90 height 7
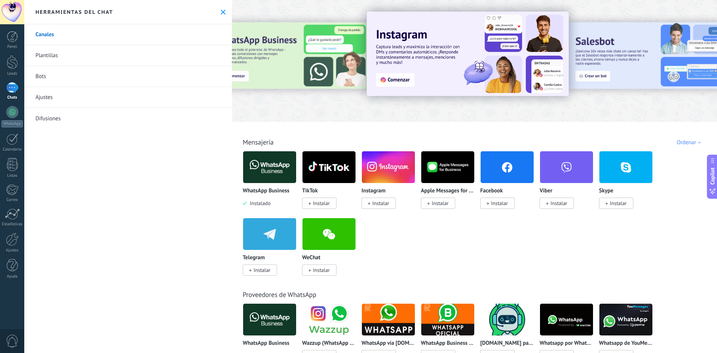
click at [220, 14] on button at bounding box center [223, 12] width 6 height 6
click at [222, 13] on use at bounding box center [223, 12] width 5 height 5
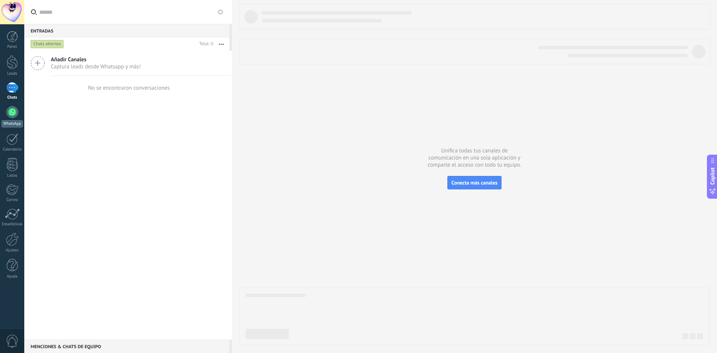
click at [8, 113] on div at bounding box center [12, 112] width 12 height 12
